Goal: Task Accomplishment & Management: Use online tool/utility

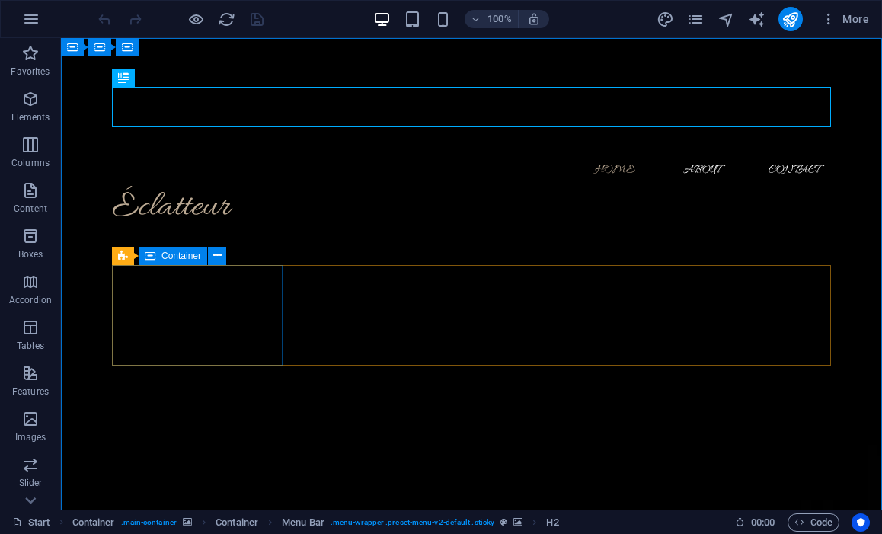
click at [181, 261] on div "Container" at bounding box center [173, 256] width 69 height 18
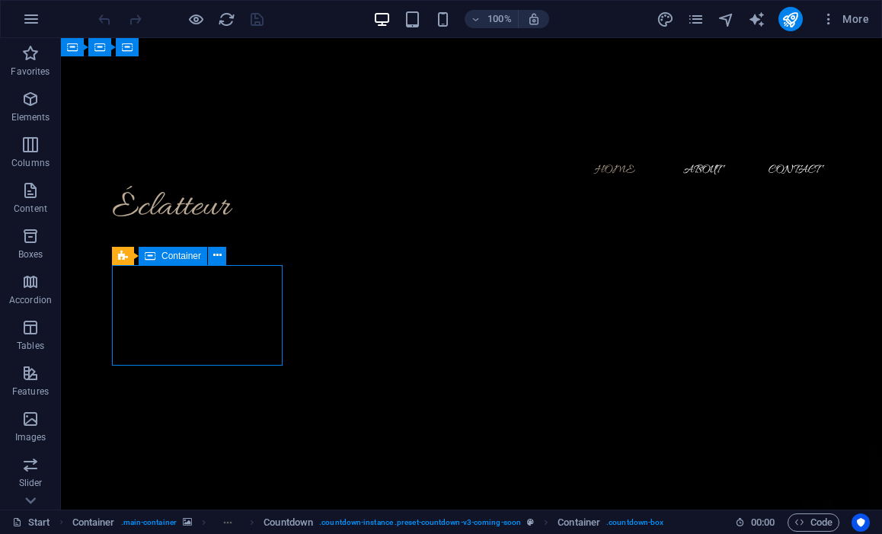
click at [181, 261] on div "Container" at bounding box center [173, 256] width 69 height 18
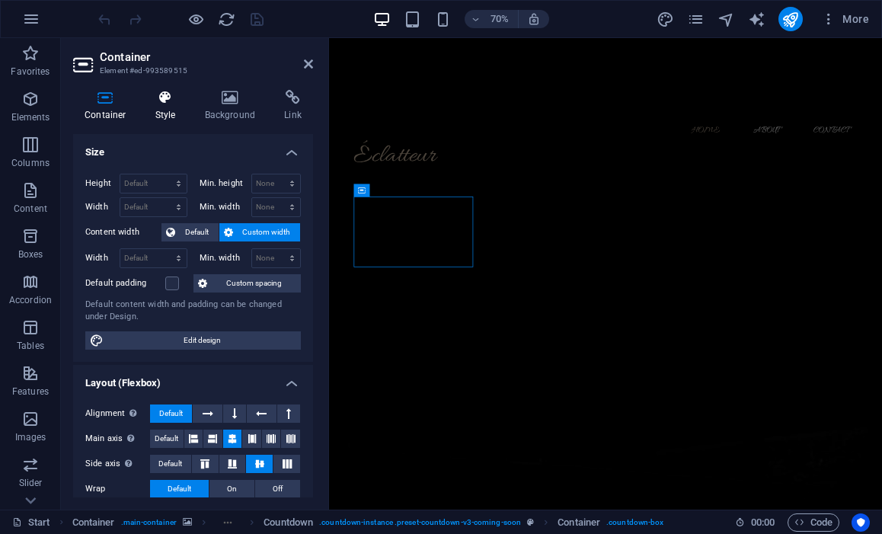
click at [177, 103] on icon at bounding box center [165, 97] width 43 height 15
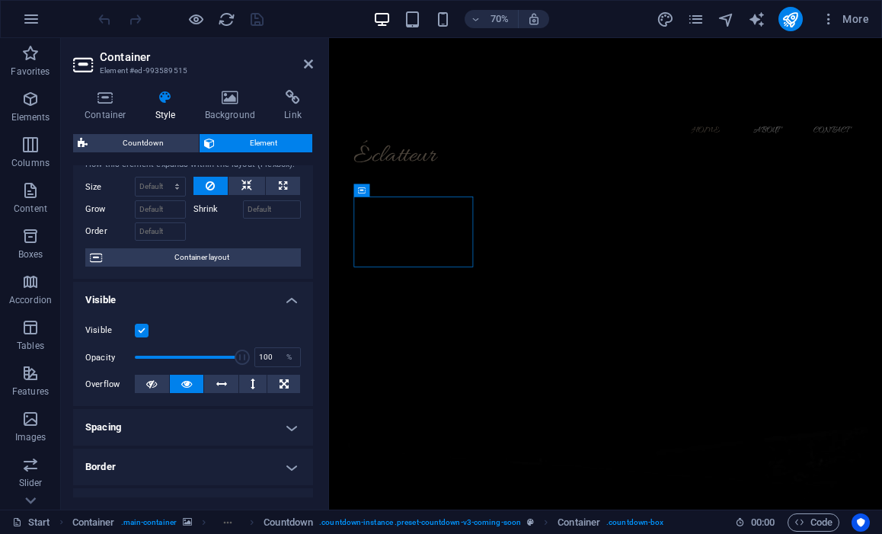
scroll to position [19, 0]
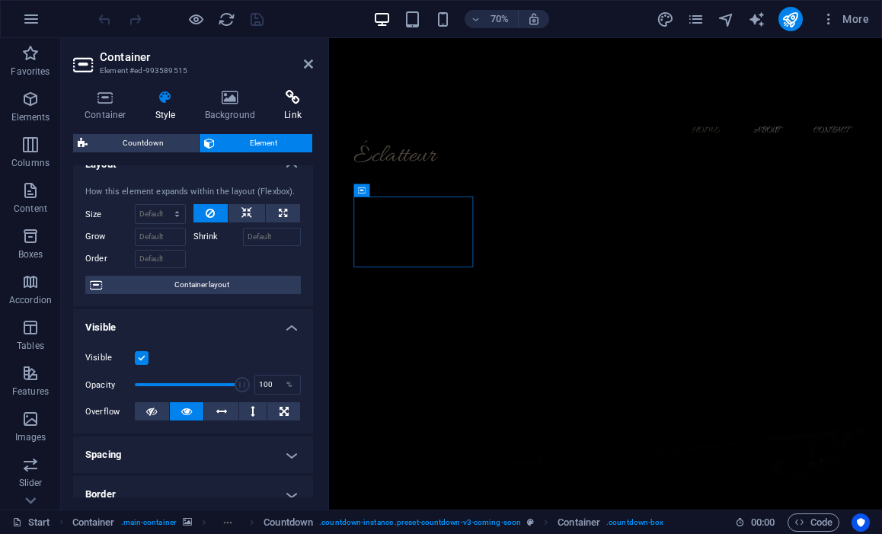
click at [285, 97] on icon at bounding box center [293, 97] width 40 height 15
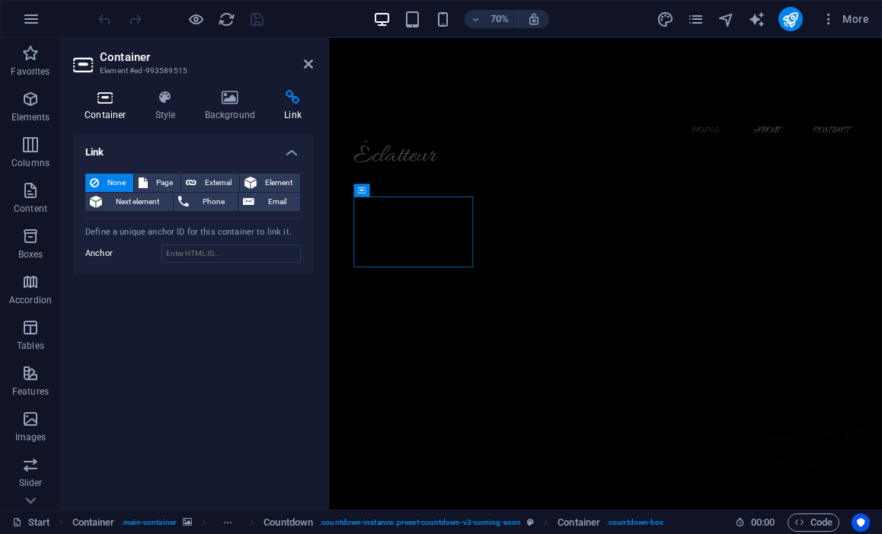
click at [104, 112] on h4 "Container" at bounding box center [108, 106] width 71 height 32
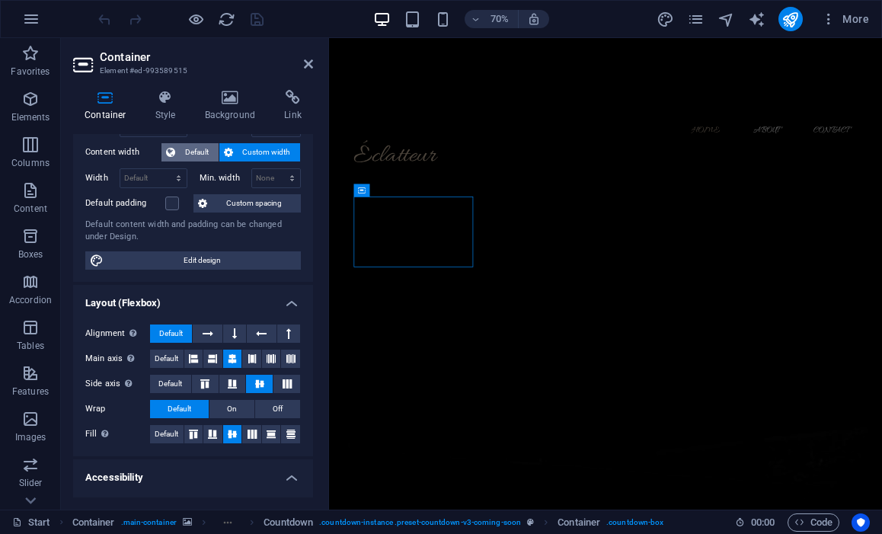
scroll to position [253, 0]
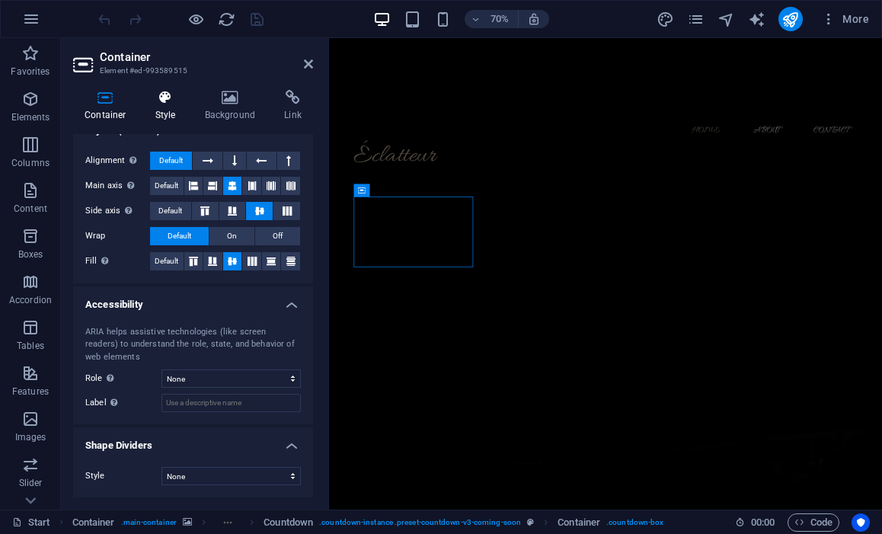
click at [164, 101] on icon at bounding box center [165, 97] width 43 height 15
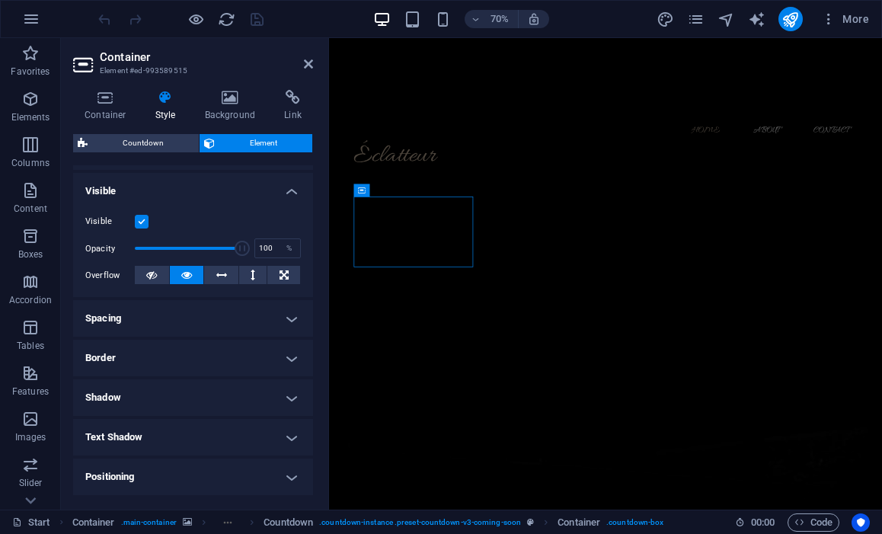
scroll to position [312, 0]
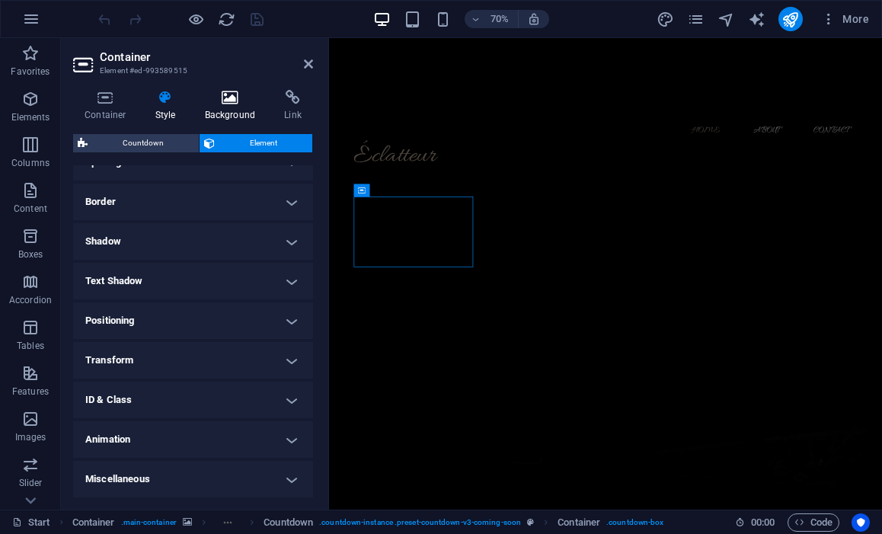
click at [233, 108] on h4 "Background" at bounding box center [234, 106] width 80 height 32
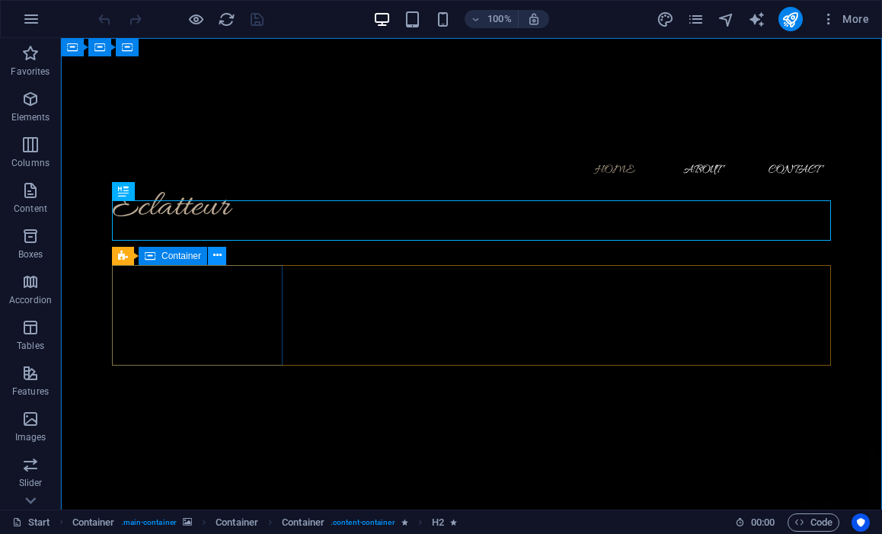
click at [213, 255] on icon at bounding box center [217, 256] width 8 height 16
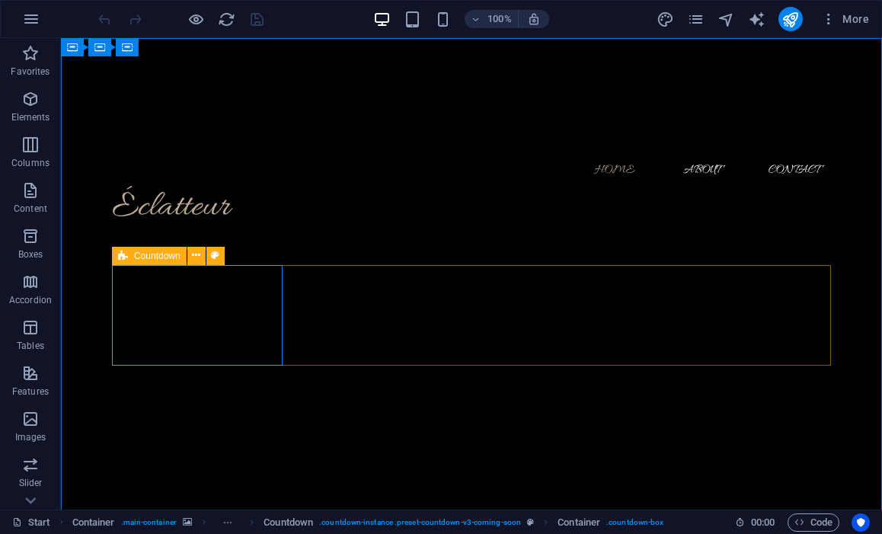
click at [124, 254] on icon at bounding box center [123, 256] width 10 height 18
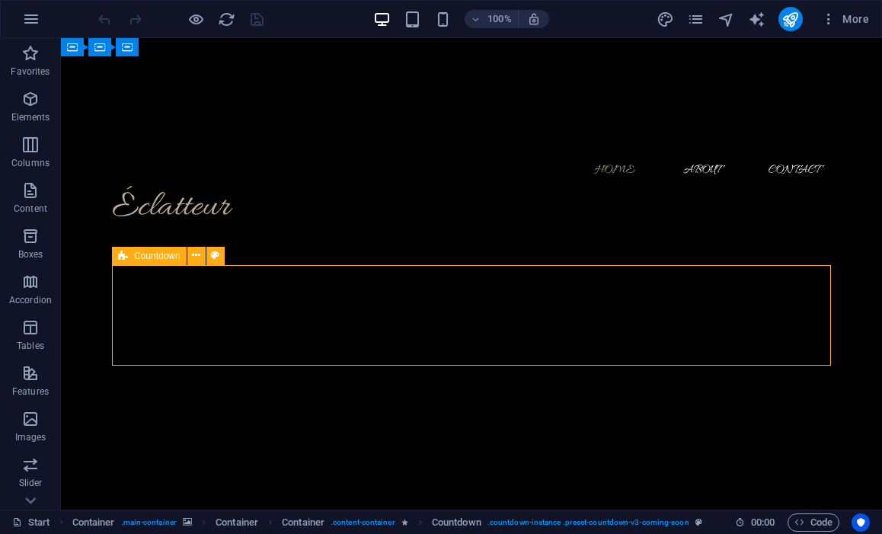
click at [124, 254] on icon at bounding box center [123, 256] width 10 height 18
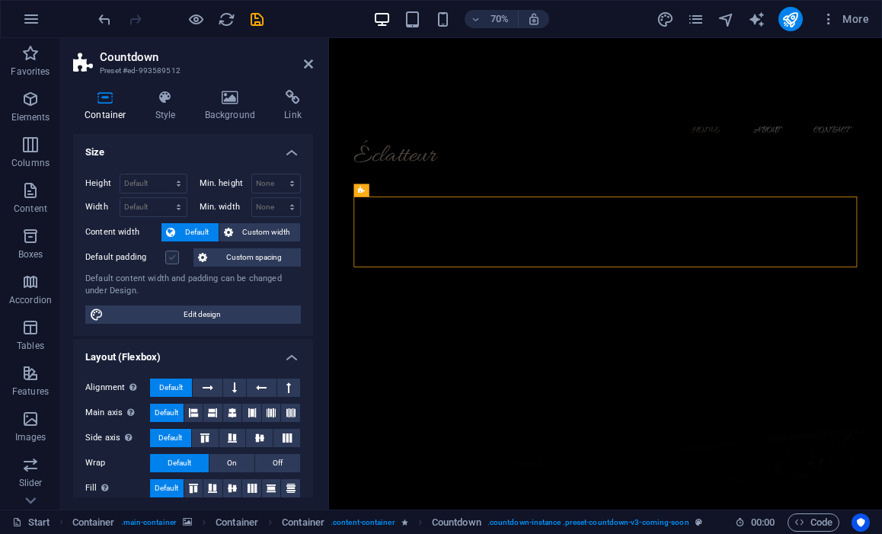
click at [173, 255] on label at bounding box center [172, 258] width 14 height 14
click at [0, 0] on input "Default padding" at bounding box center [0, 0] width 0 height 0
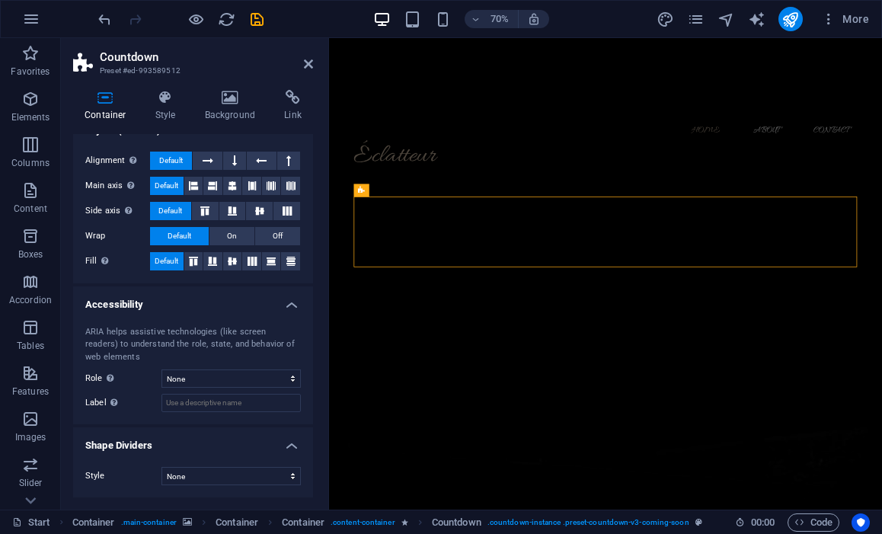
scroll to position [0, 0]
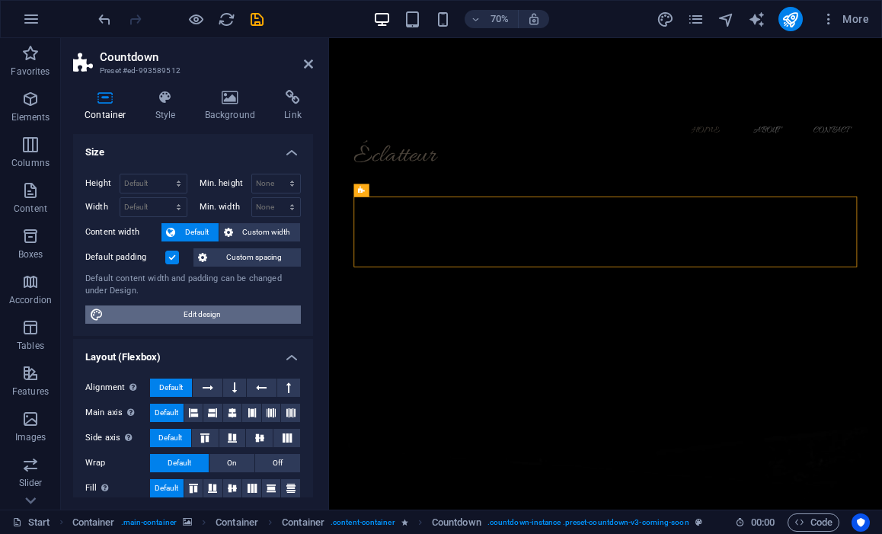
click at [205, 316] on span "Edit design" at bounding box center [202, 315] width 188 height 18
select select "200"
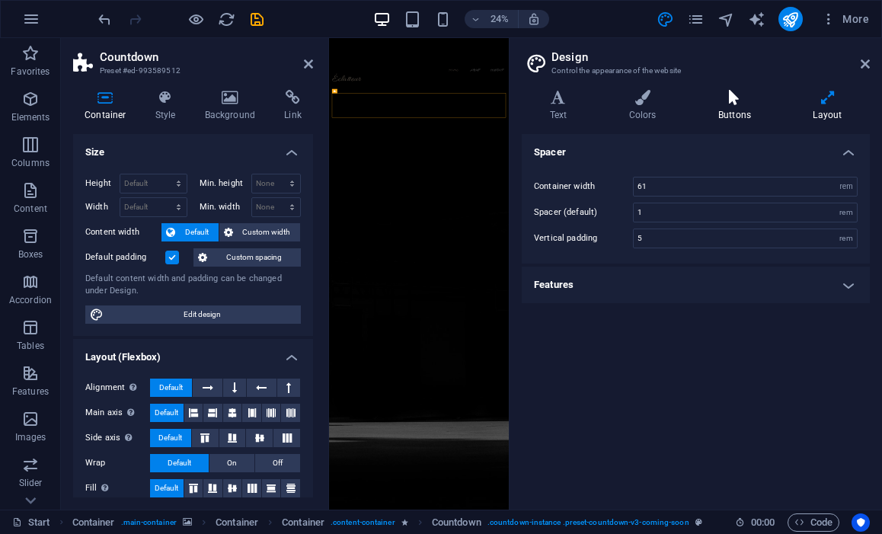
click at [726, 108] on h4 "Buttons" at bounding box center [737, 106] width 94 height 32
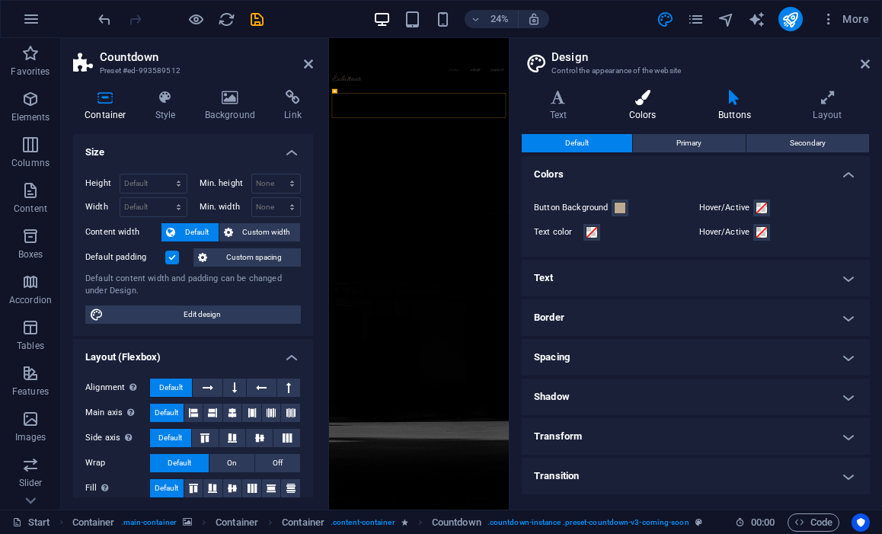
click at [641, 107] on h4 "Colors" at bounding box center [645, 106] width 89 height 32
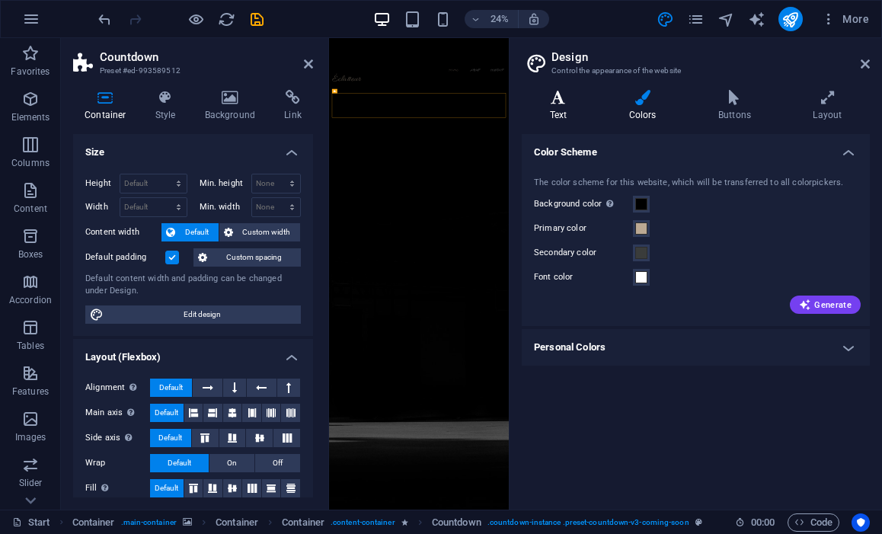
click at [564, 97] on icon at bounding box center [558, 97] width 73 height 15
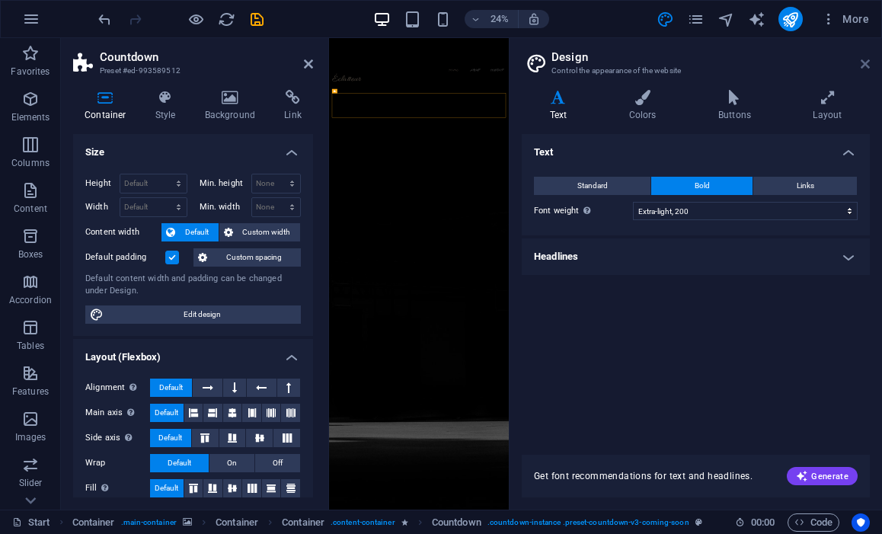
drag, startPoint x: 866, startPoint y: 67, endPoint x: 769, endPoint y: 42, distance: 100.7
click at [866, 67] on icon at bounding box center [865, 64] width 9 height 12
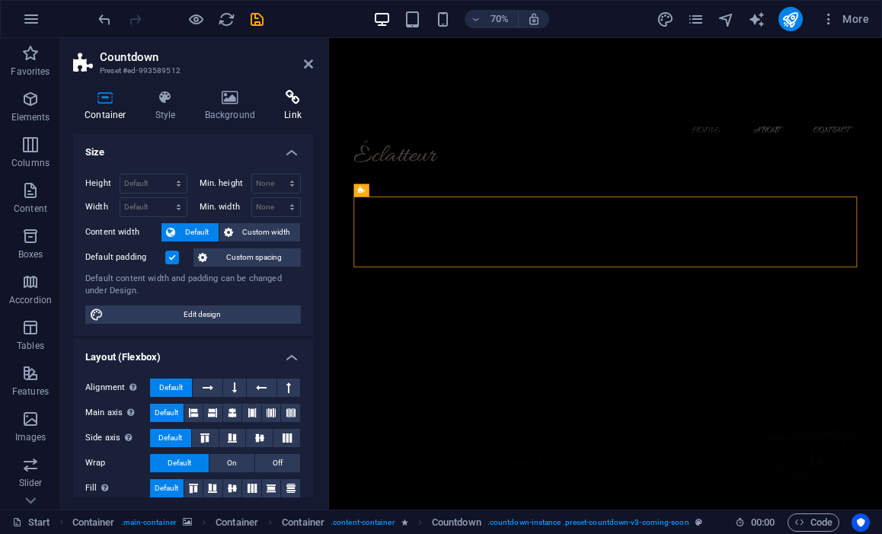
click at [290, 116] on h4 "Link" at bounding box center [293, 106] width 40 height 32
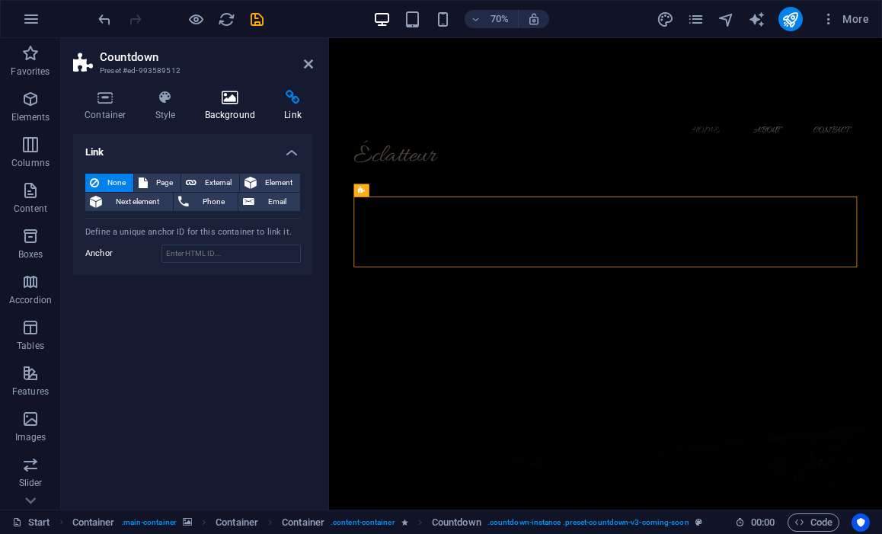
click at [246, 117] on h4 "Background" at bounding box center [234, 106] width 80 height 32
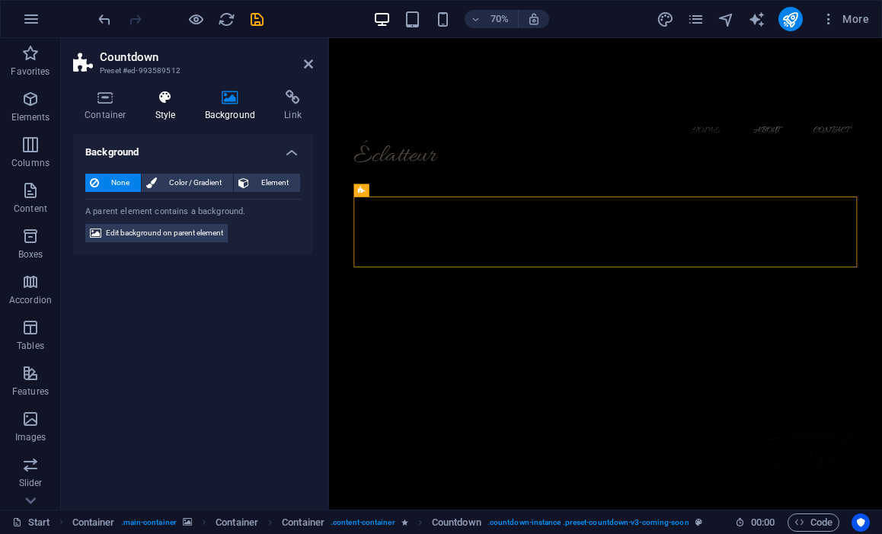
click at [162, 104] on icon at bounding box center [165, 97] width 43 height 15
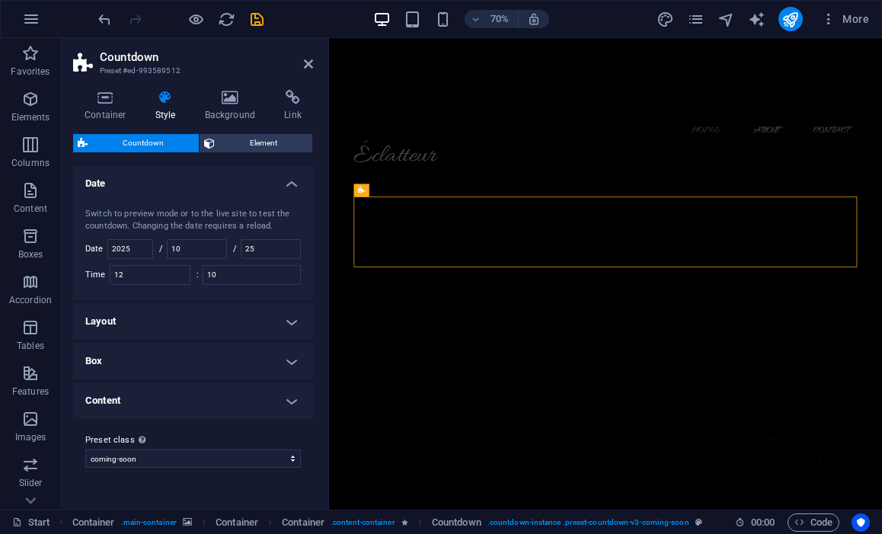
click at [199, 237] on div "Switch to preview mode or to the live site to test the countdown. Changing the …" at bounding box center [193, 246] width 246 height 107
click at [210, 255] on input "10" at bounding box center [197, 249] width 59 height 18
click at [289, 247] on input "25" at bounding box center [271, 249] width 59 height 18
click at [258, 17] on icon "save" at bounding box center [257, 20] width 18 height 18
checkbox input "false"
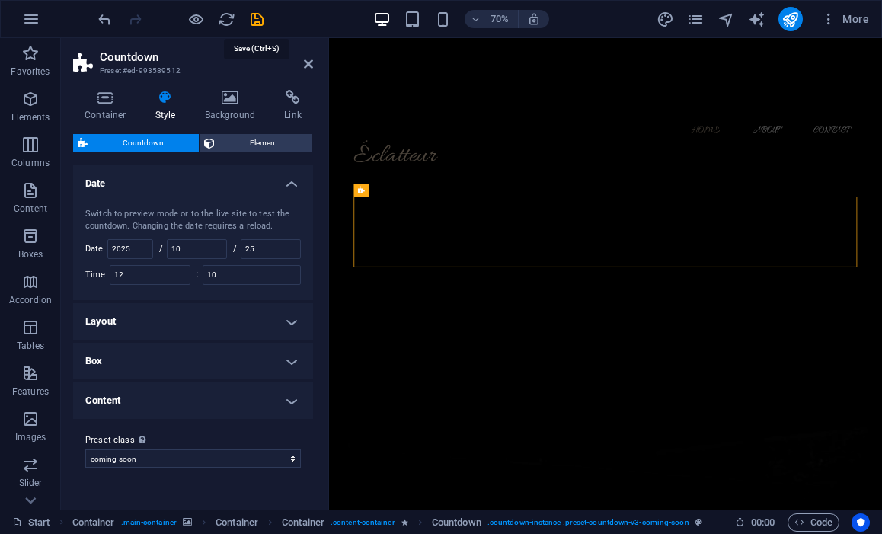
checkbox input "false"
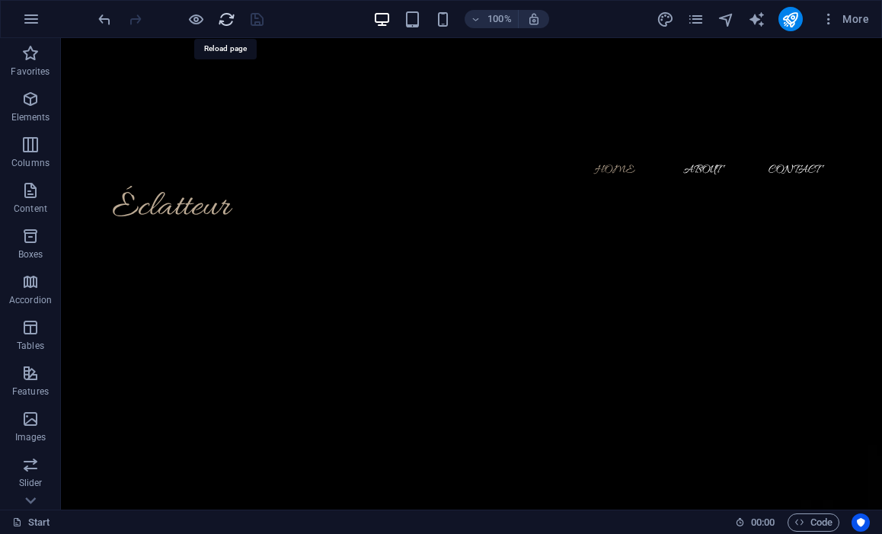
click at [226, 24] on icon "reload" at bounding box center [227, 20] width 18 height 18
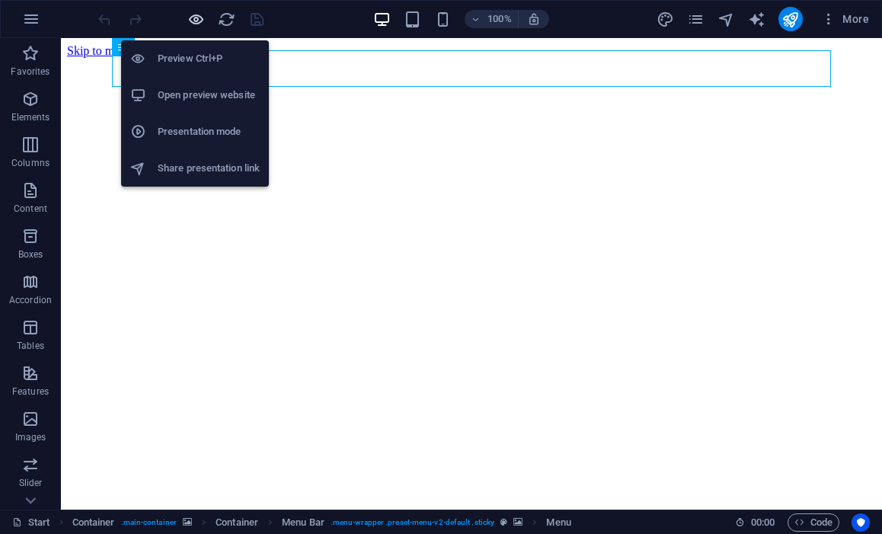
click at [195, 24] on icon "button" at bounding box center [196, 20] width 18 height 18
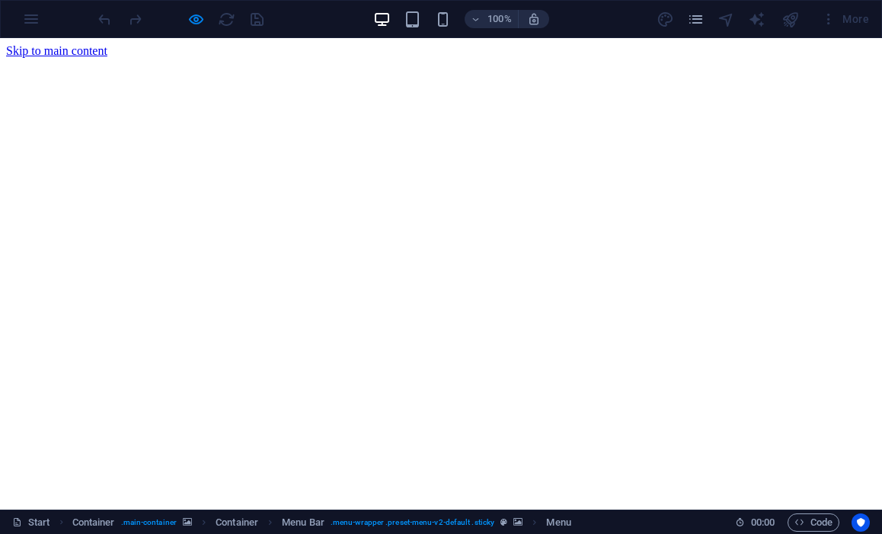
click at [196, 18] on icon "button" at bounding box center [196, 20] width 18 height 18
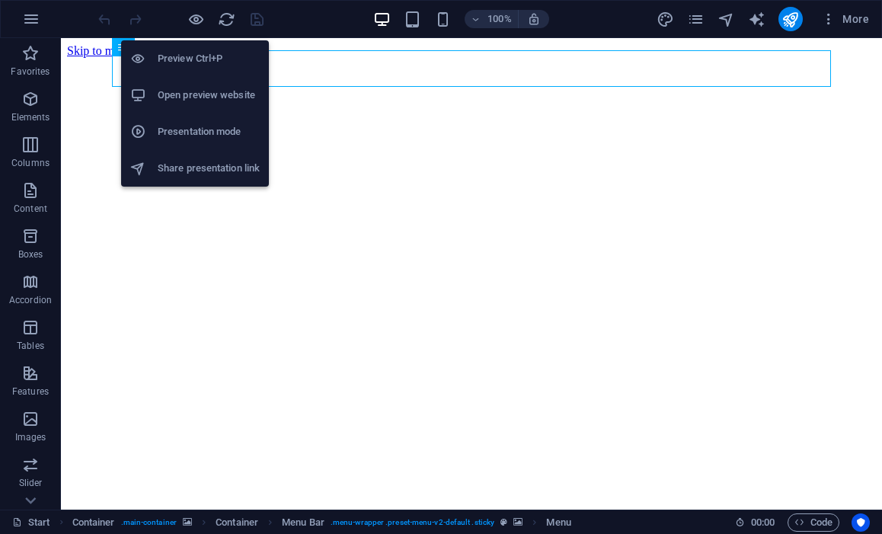
click at [200, 56] on h6 "Preview Ctrl+P" at bounding box center [209, 59] width 102 height 18
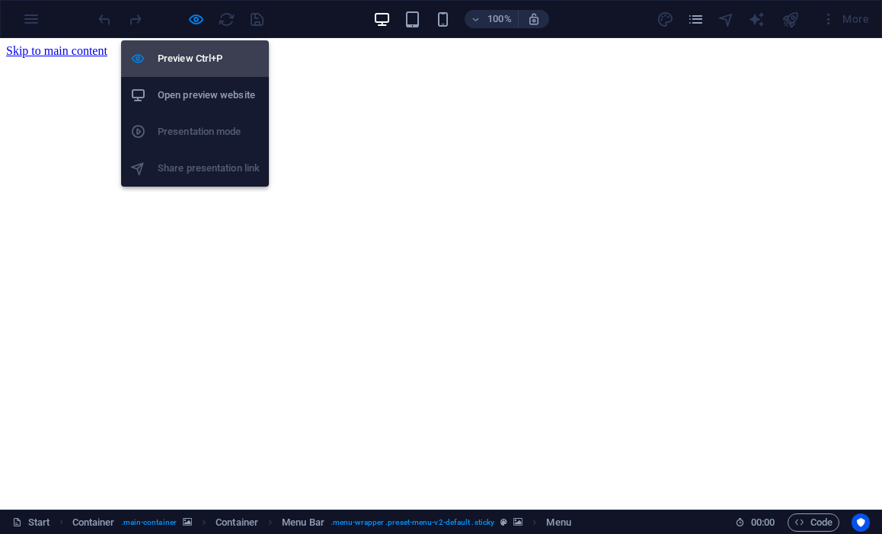
click at [200, 56] on h6 "Preview Ctrl+P" at bounding box center [209, 59] width 102 height 18
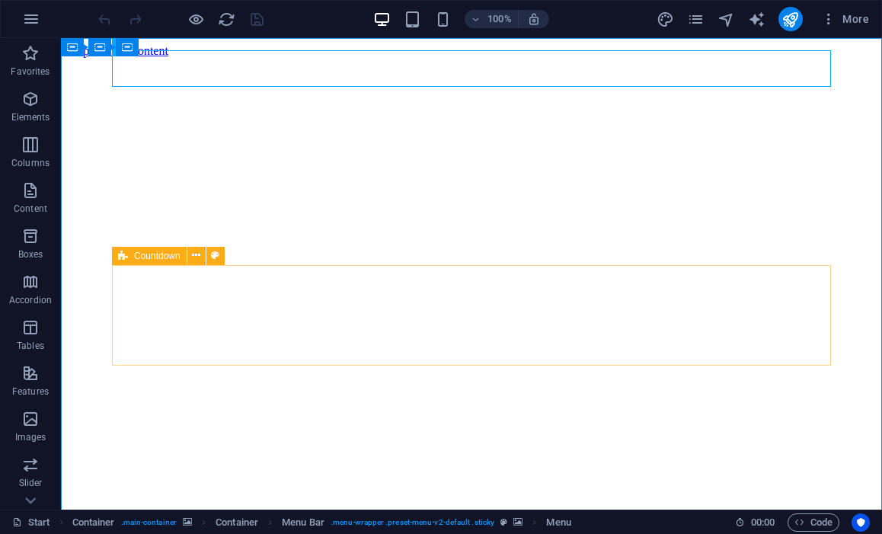
click at [120, 252] on icon at bounding box center [123, 256] width 10 height 18
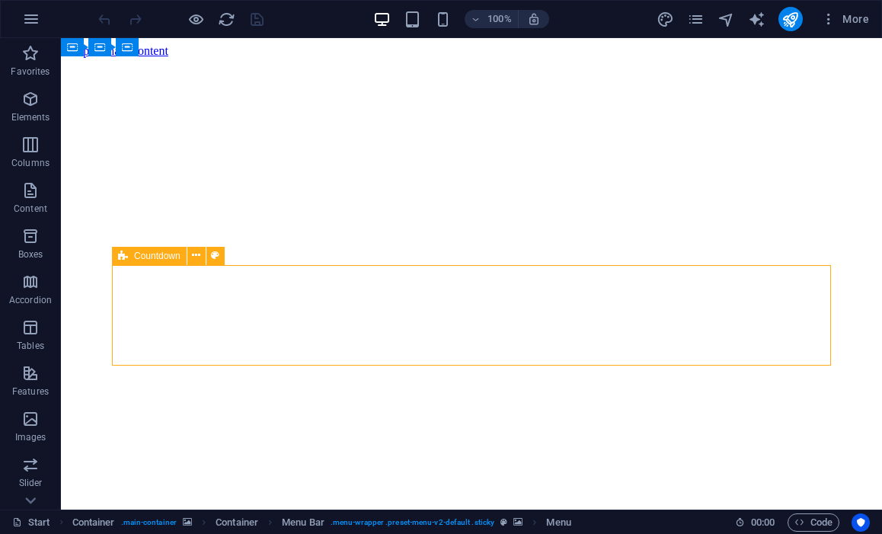
click at [120, 252] on icon at bounding box center [123, 256] width 10 height 18
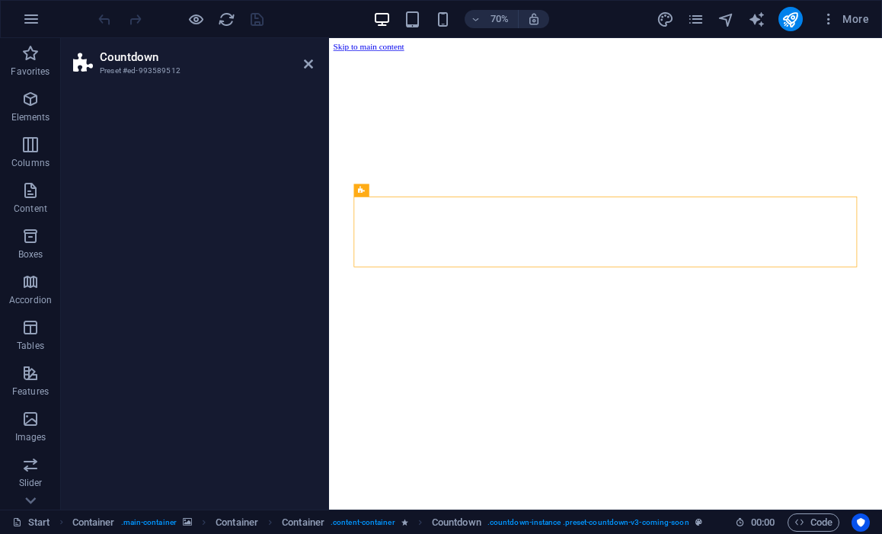
click at [226, 219] on div at bounding box center [193, 294] width 264 height 432
click at [227, 56] on h2 "Countdown" at bounding box center [206, 57] width 213 height 14
click at [303, 123] on div at bounding box center [193, 294] width 264 height 432
click at [184, 59] on h2 "Countdown" at bounding box center [206, 57] width 213 height 14
click at [308, 66] on icon at bounding box center [308, 64] width 9 height 12
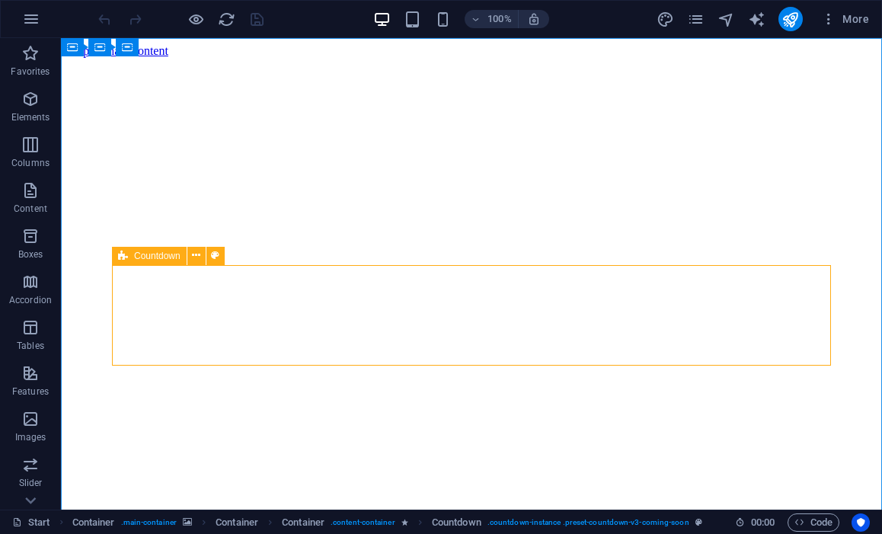
click at [124, 254] on icon at bounding box center [123, 256] width 10 height 18
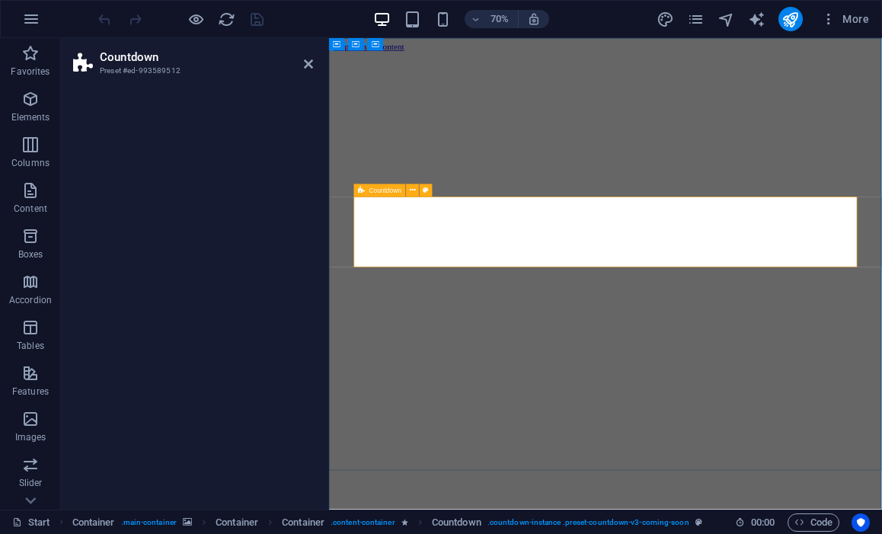
click at [365, 194] on div "Countdown" at bounding box center [380, 190] width 52 height 13
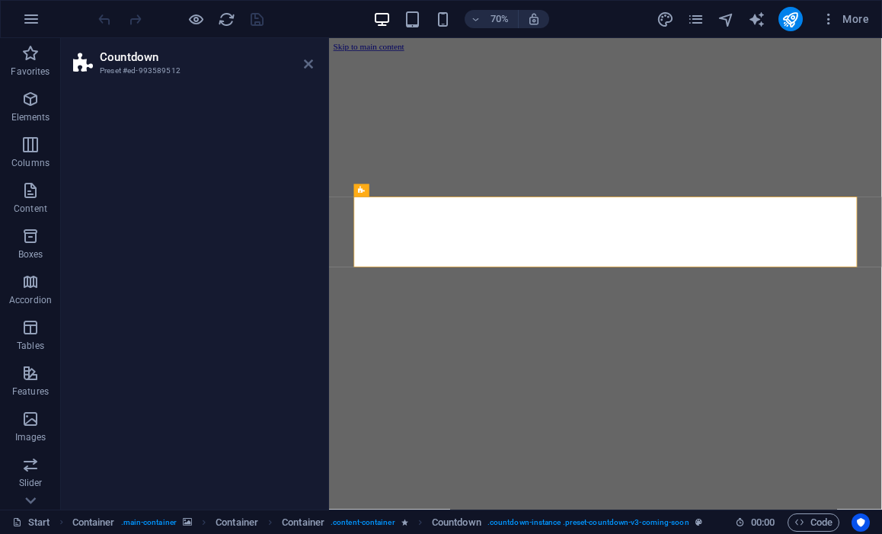
click at [309, 66] on icon at bounding box center [308, 64] width 9 height 12
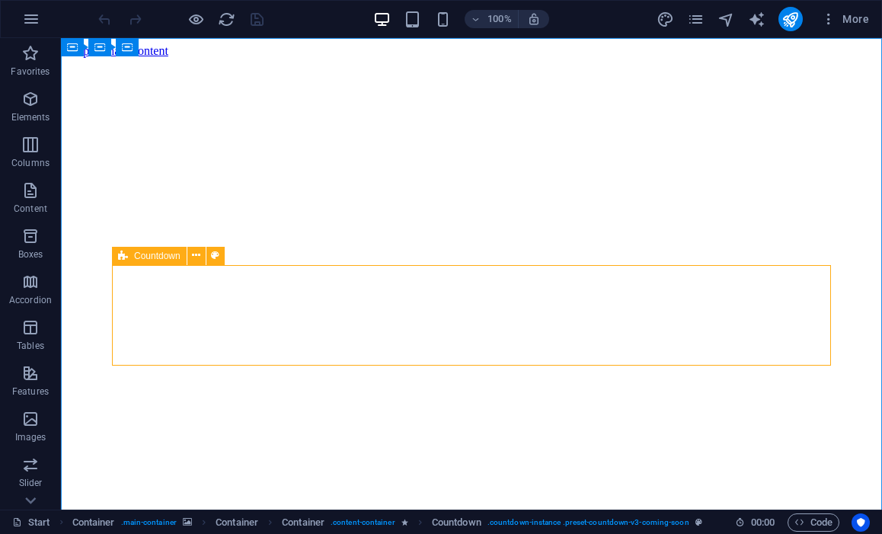
click at [129, 257] on div "Countdown" at bounding box center [149, 256] width 75 height 18
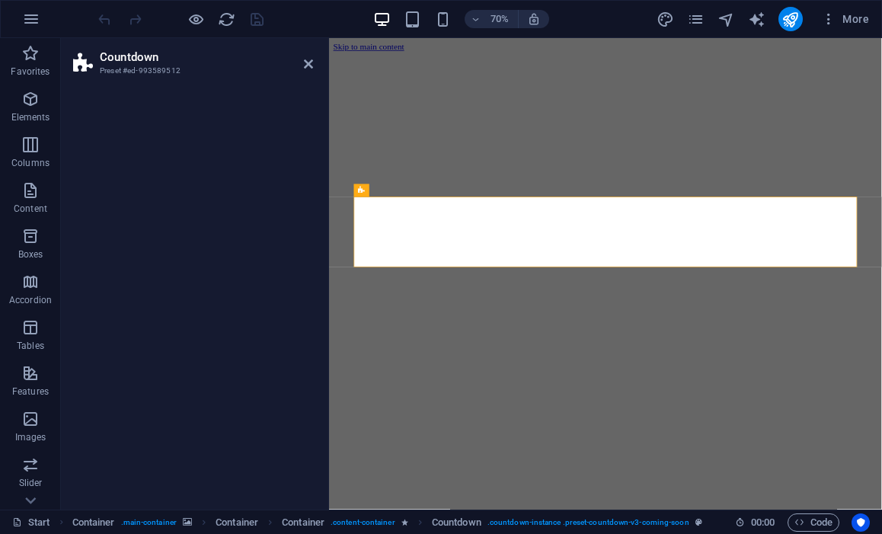
click at [210, 7] on div at bounding box center [180, 19] width 171 height 24
